Goal: Information Seeking & Learning: Find specific fact

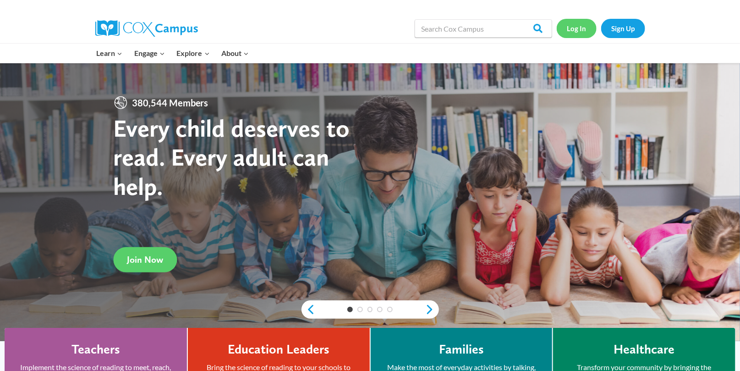
click at [573, 27] on link "Log In" at bounding box center [577, 28] width 40 height 19
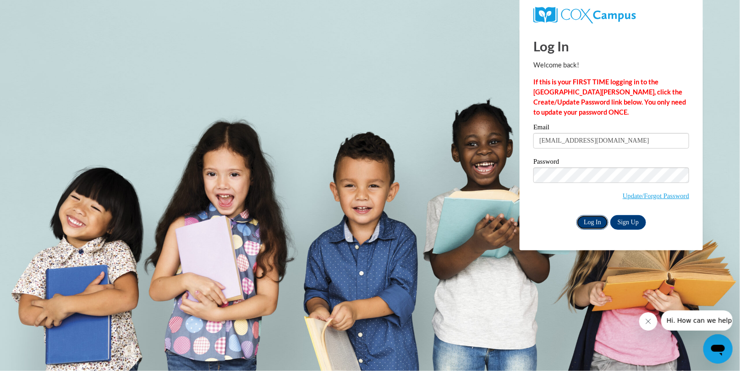
click at [587, 217] on input "Log In" at bounding box center [592, 222] width 32 height 15
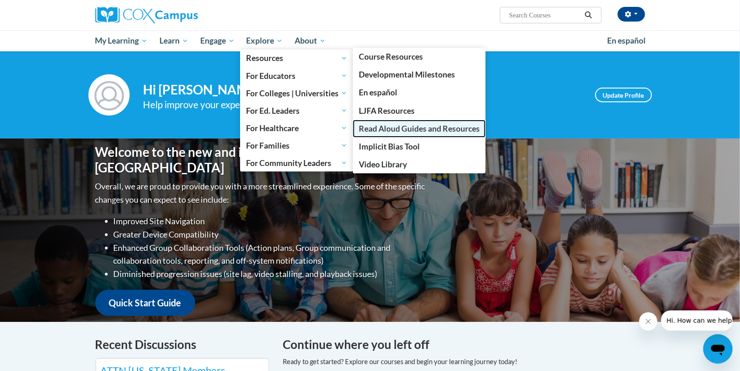
click at [378, 129] on span "Read Aloud Guides and Resources" at bounding box center [419, 129] width 121 height 10
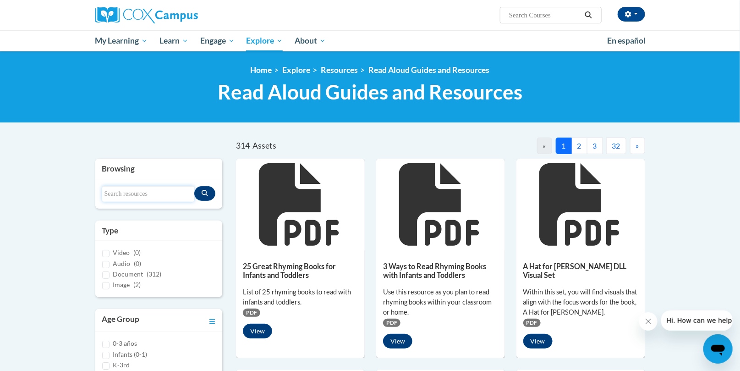
click at [112, 195] on input "Search resources" at bounding box center [148, 194] width 93 height 16
type input "T"
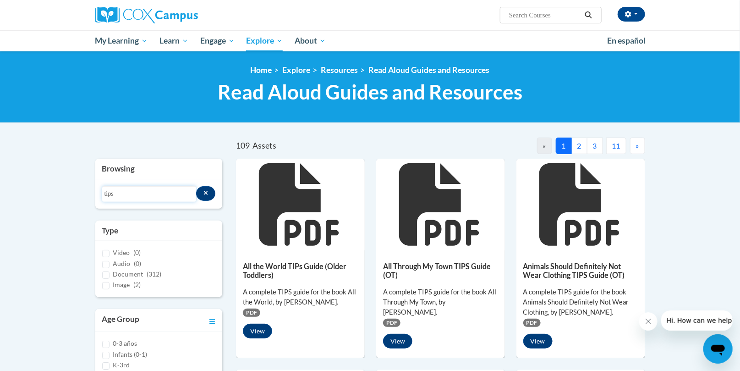
click at [132, 193] on input "tips" at bounding box center [149, 194] width 94 height 16
type input "t"
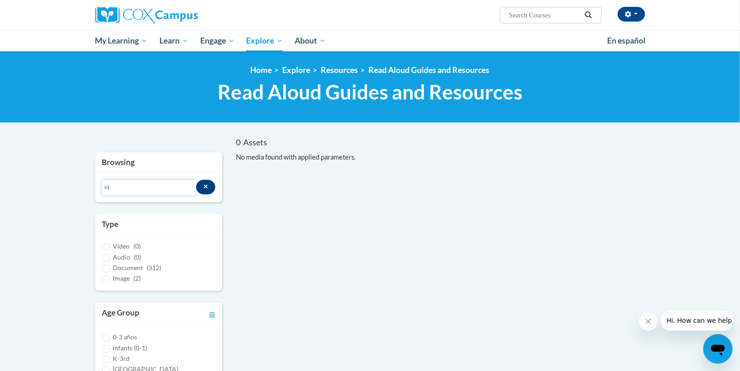
type input "v"
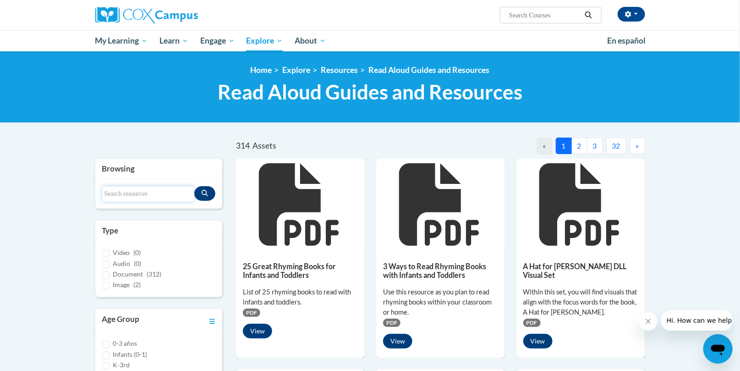
click at [110, 195] on input "Search resources" at bounding box center [148, 194] width 93 height 16
type input "TIPS"
click at [205, 191] on icon "Search resources" at bounding box center [205, 193] width 6 height 6
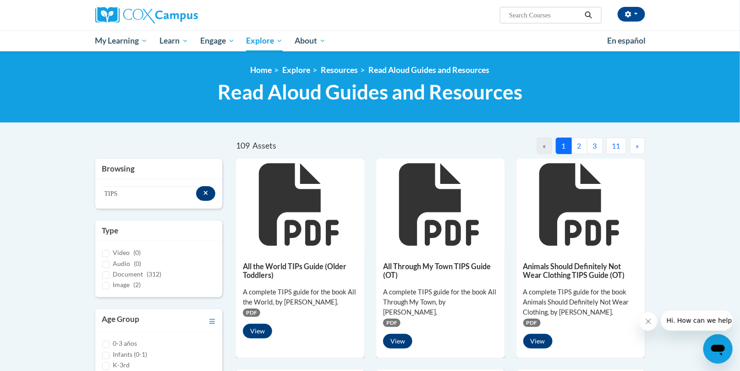
click at [617, 145] on button "11" at bounding box center [616, 145] width 20 height 16
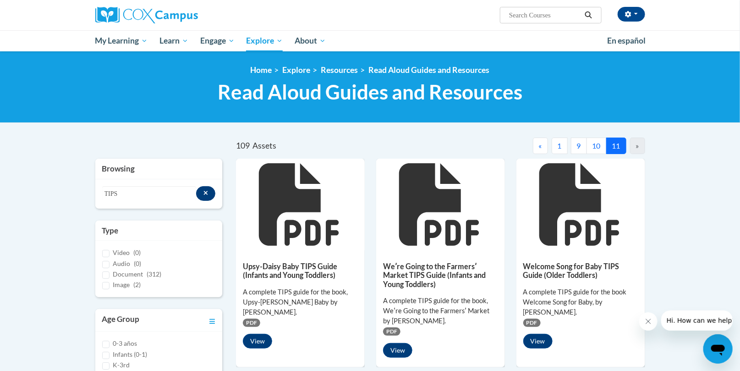
click at [637, 144] on div "»" at bounding box center [637, 145] width 15 height 16
click at [578, 144] on button "9" at bounding box center [579, 145] width 16 height 16
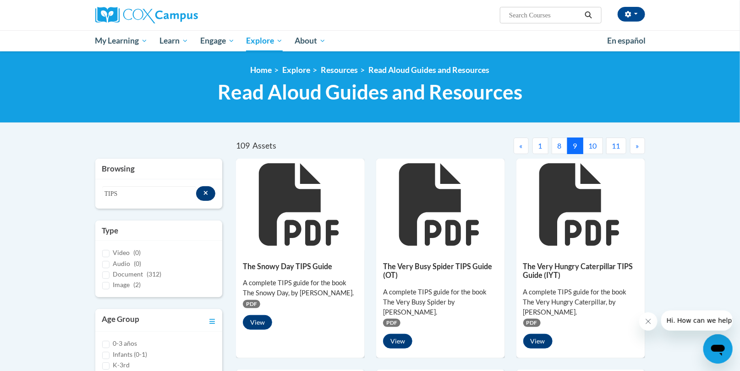
click at [563, 143] on button "8" at bounding box center [560, 145] width 16 height 16
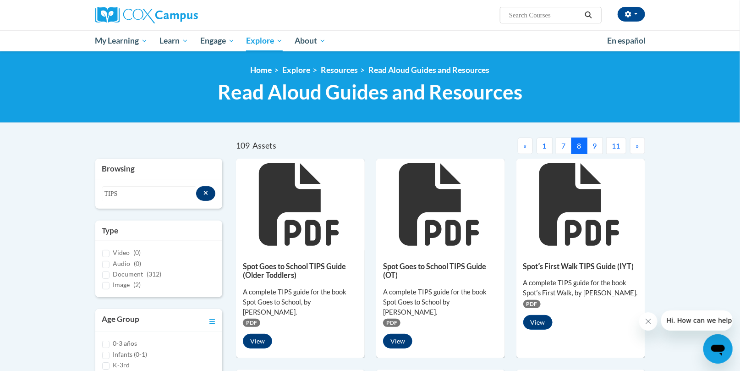
click at [561, 144] on button "7" at bounding box center [564, 145] width 16 height 16
